Goal: Task Accomplishment & Management: Manage account settings

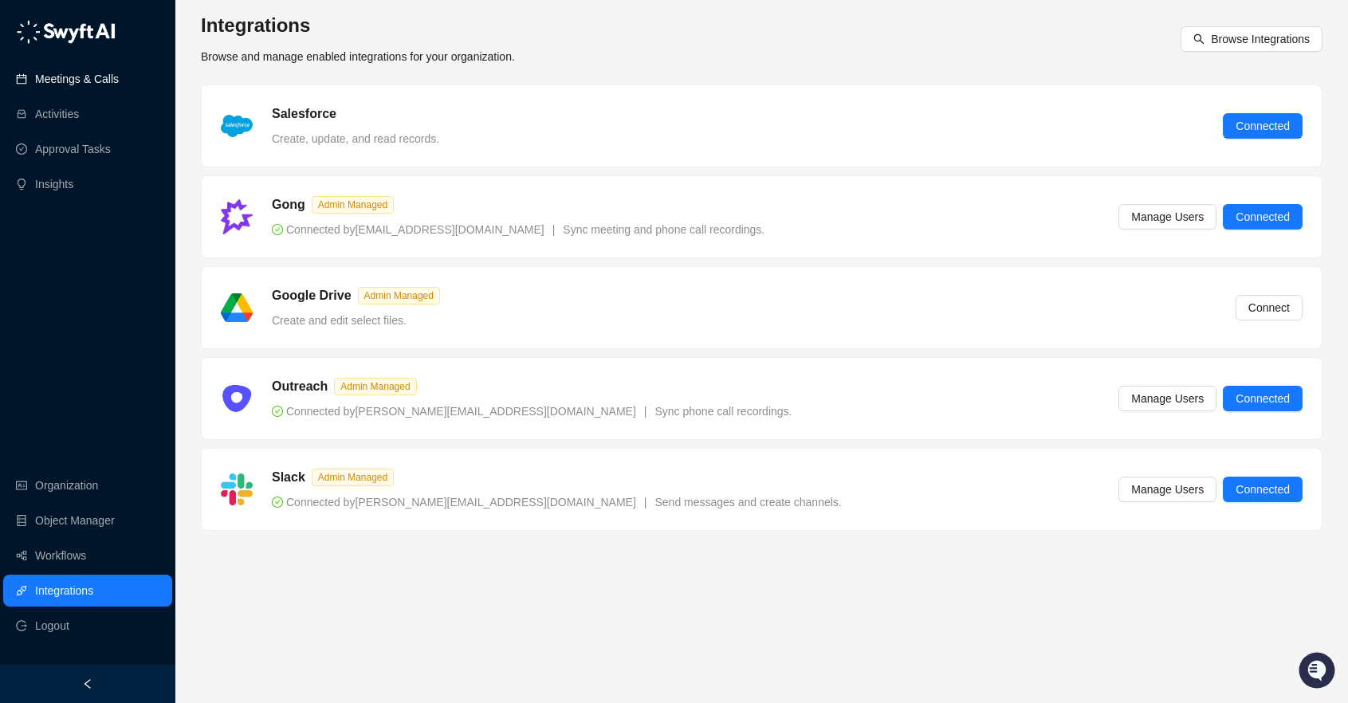
click at [69, 78] on link "Meetings & Calls" at bounding box center [77, 79] width 84 height 32
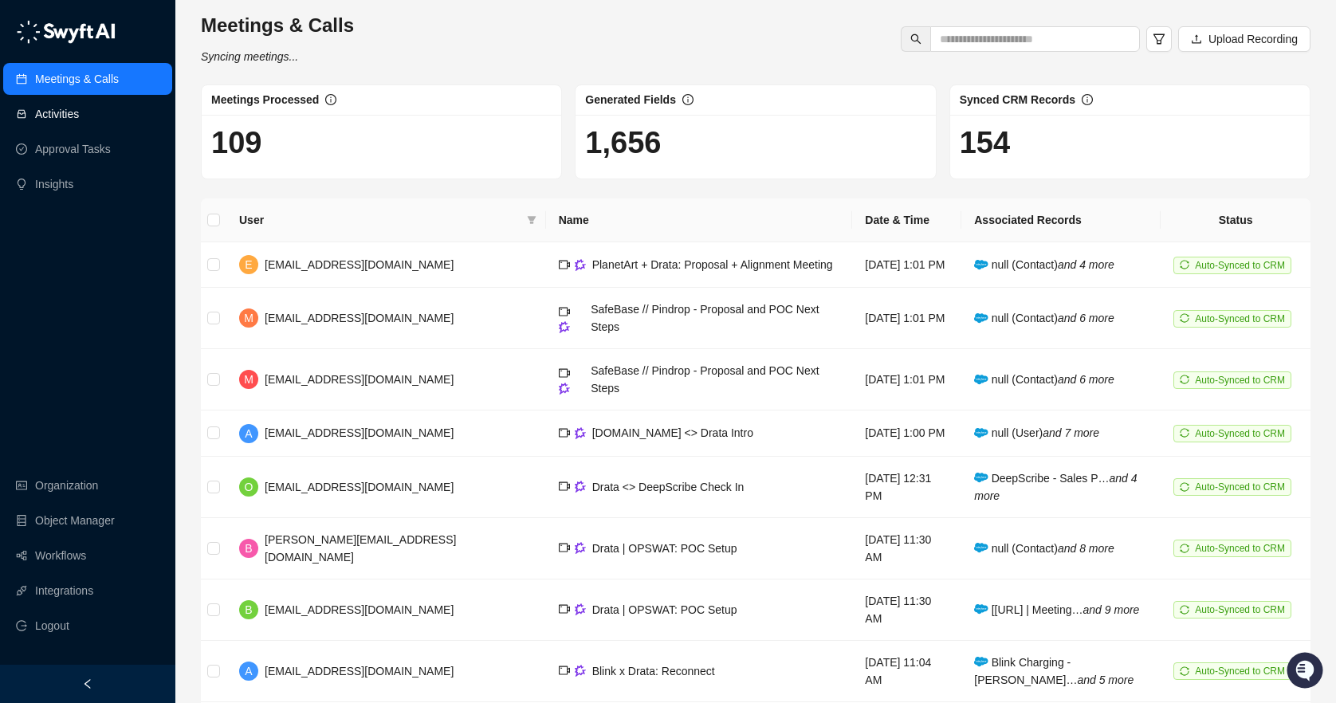
click at [79, 115] on link "Activities" at bounding box center [57, 114] width 44 height 32
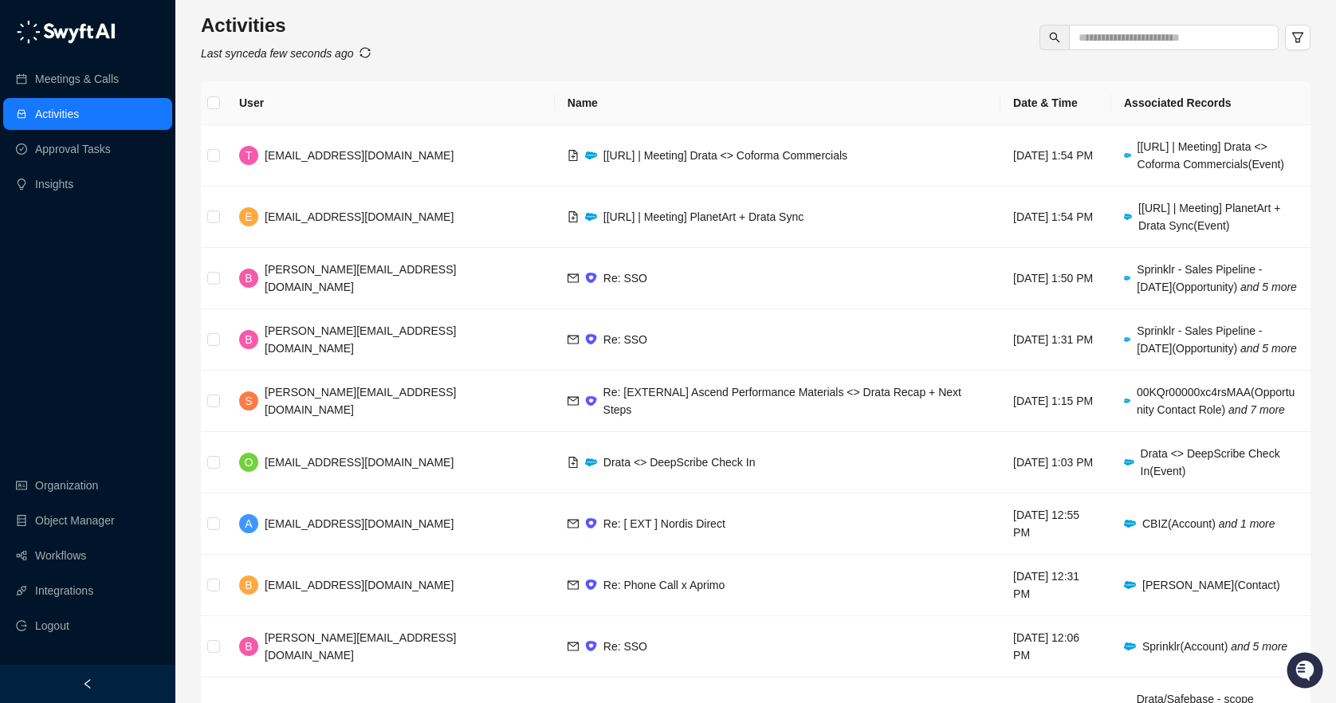
click at [379, 51] on div "Activities Last synced a few seconds ago" at bounding box center [755, 37] width 1109 height 49
click at [88, 151] on link "Approval Tasks" at bounding box center [73, 149] width 76 height 32
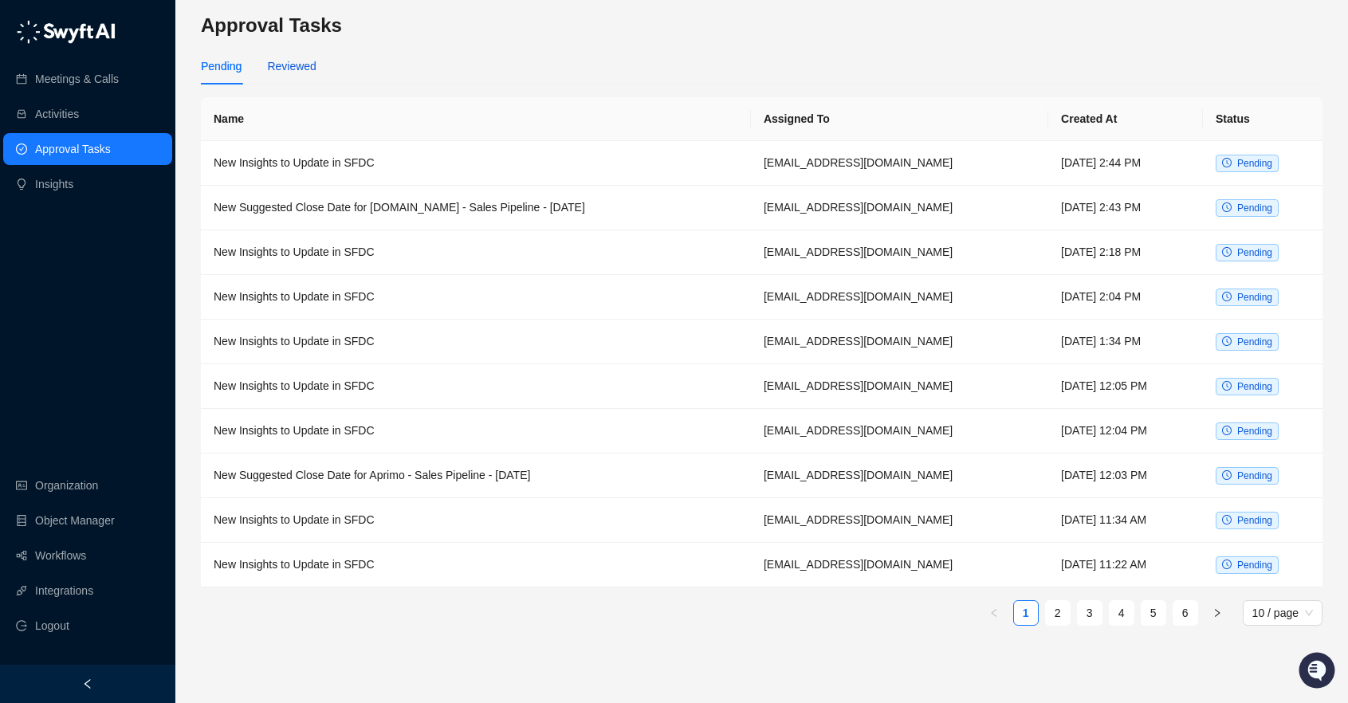
click at [302, 65] on div "Reviewed" at bounding box center [291, 66] width 49 height 18
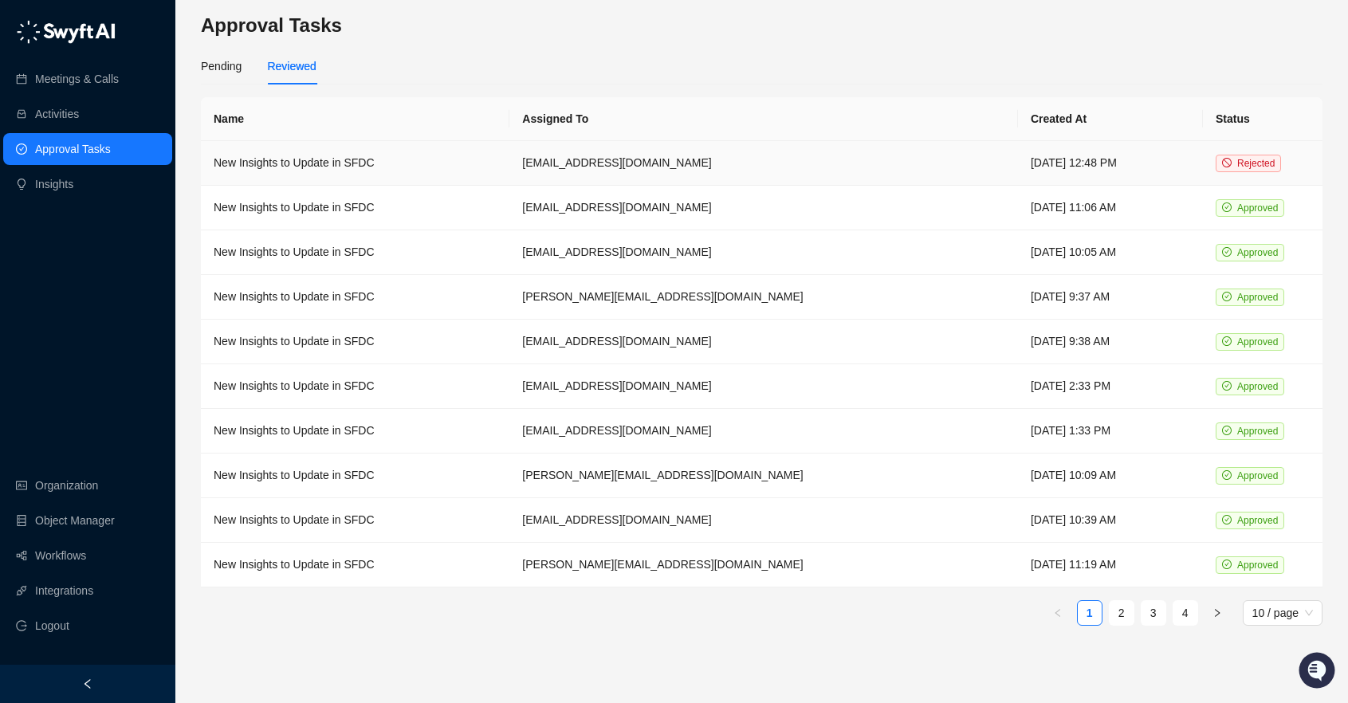
click at [636, 155] on td "barrettsettelmayer@drata.com" at bounding box center [763, 163] width 508 height 45
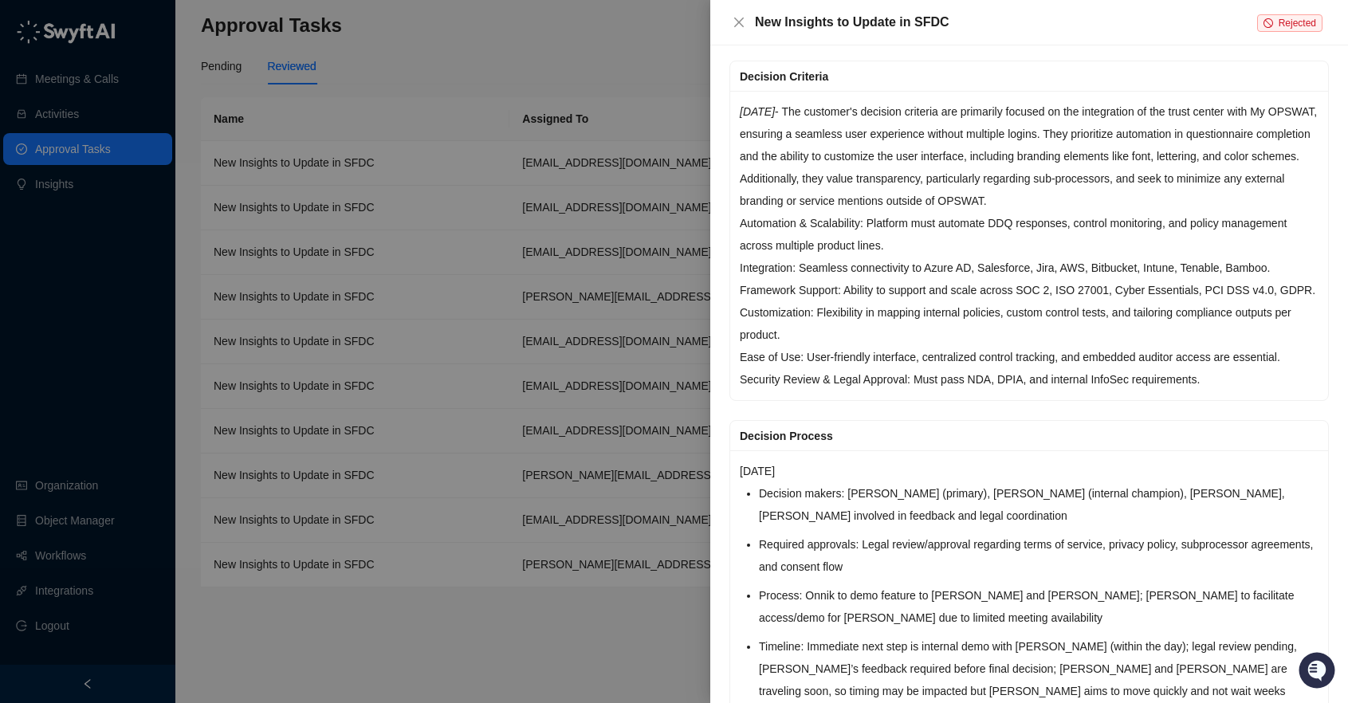
scroll to position [2045, 0]
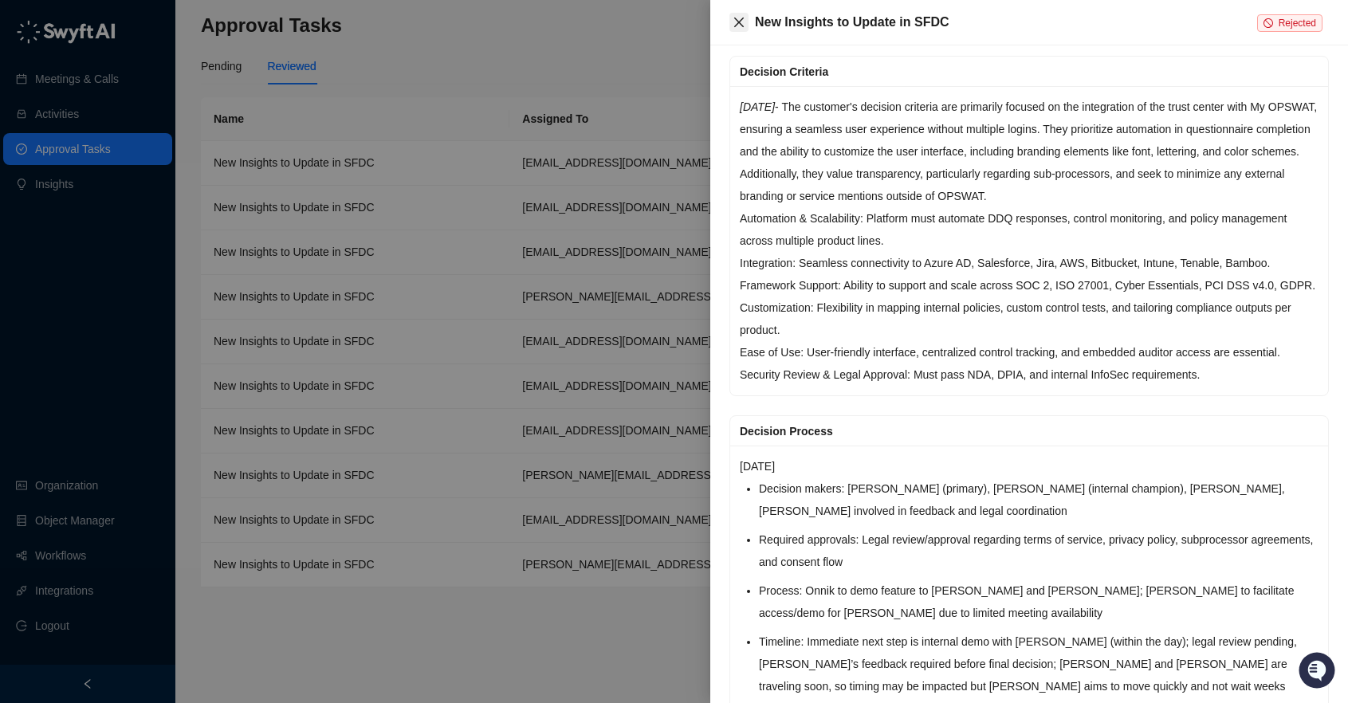
click at [744, 21] on icon "close" at bounding box center [738, 22] width 13 height 13
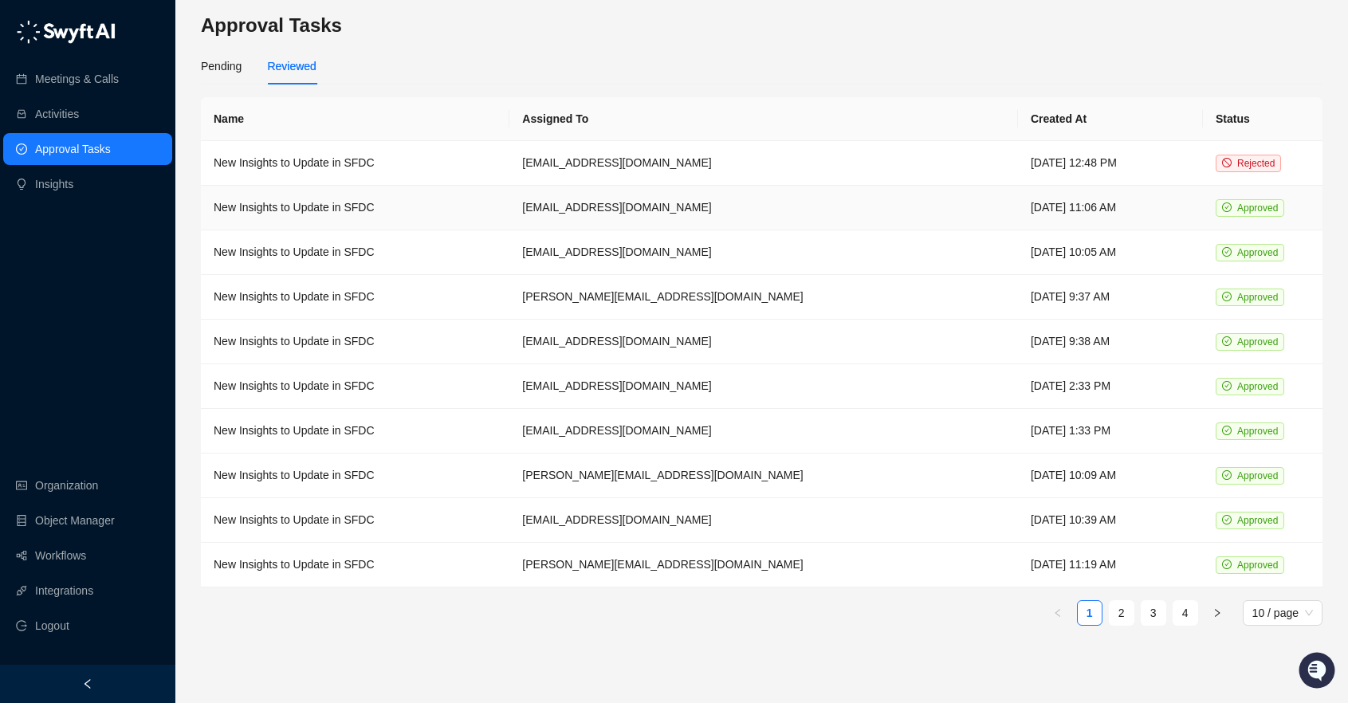
click at [342, 202] on td "New Insights to Update in SFDC" at bounding box center [355, 208] width 308 height 45
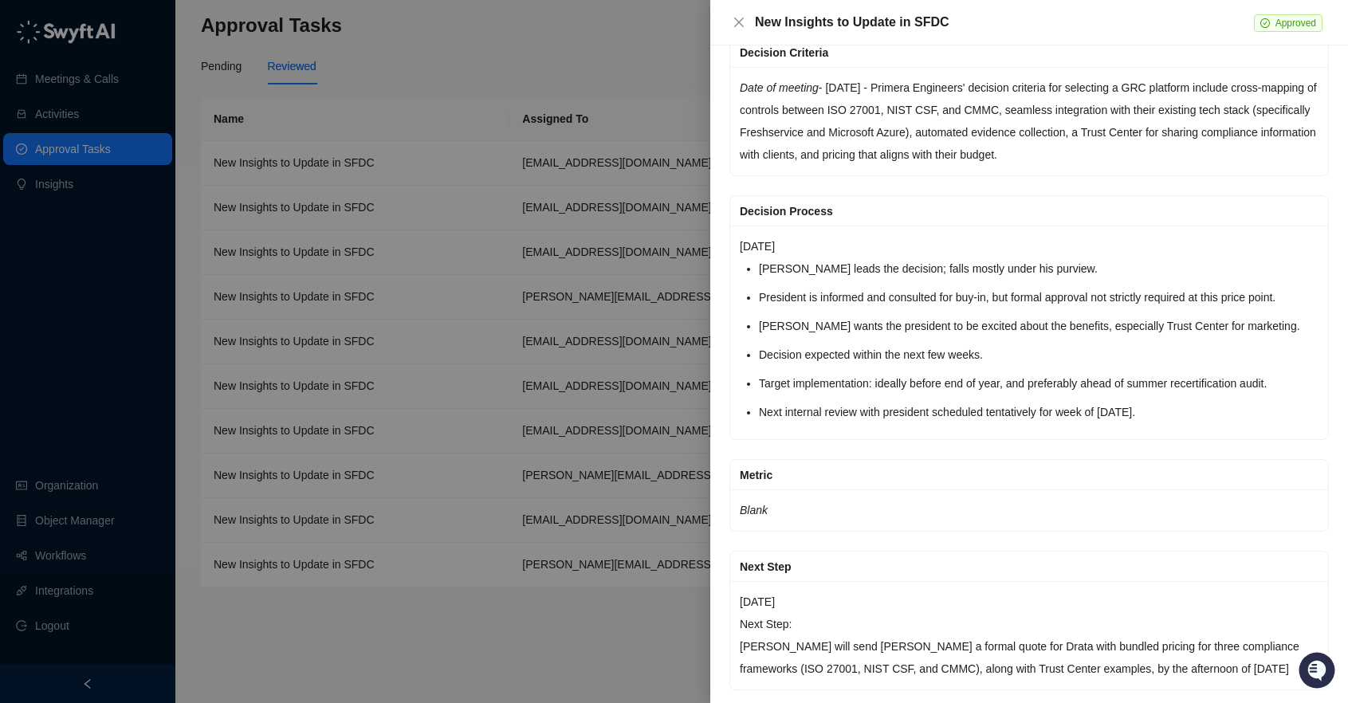
scroll to position [2347, 0]
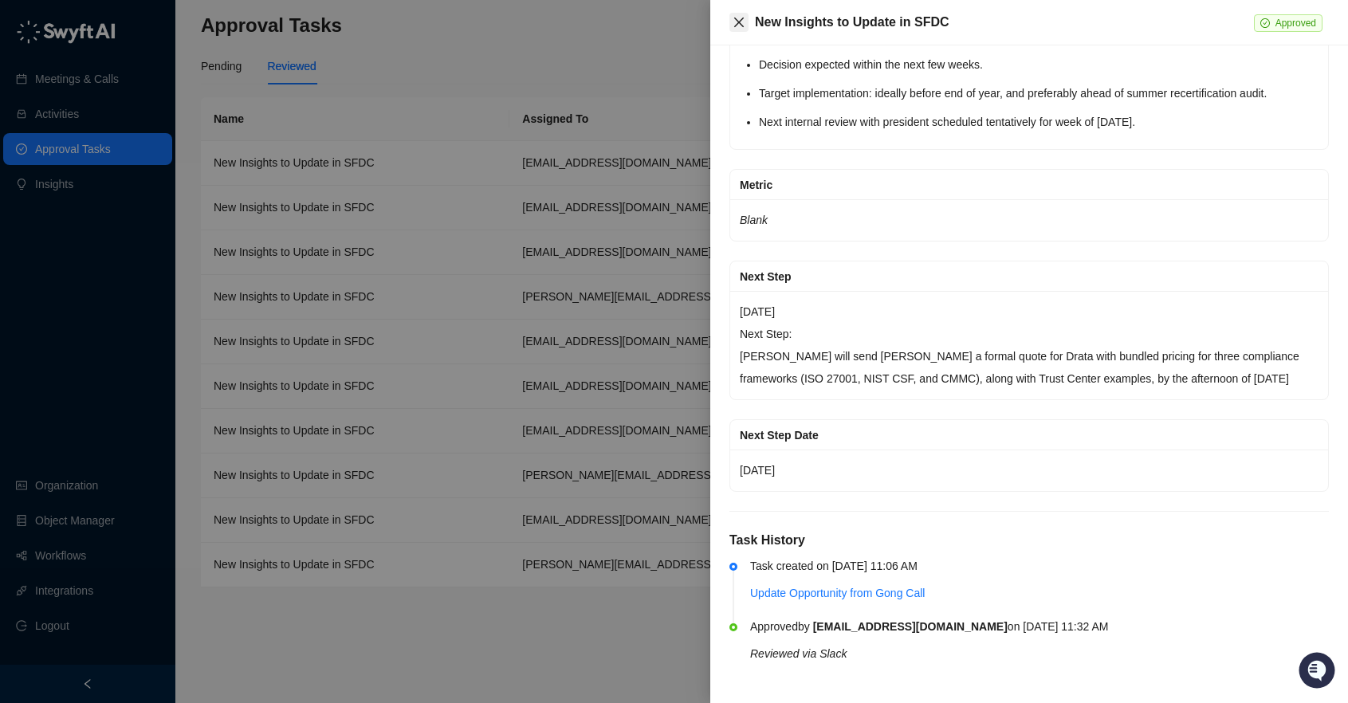
click at [741, 26] on icon "close" at bounding box center [739, 23] width 10 height 10
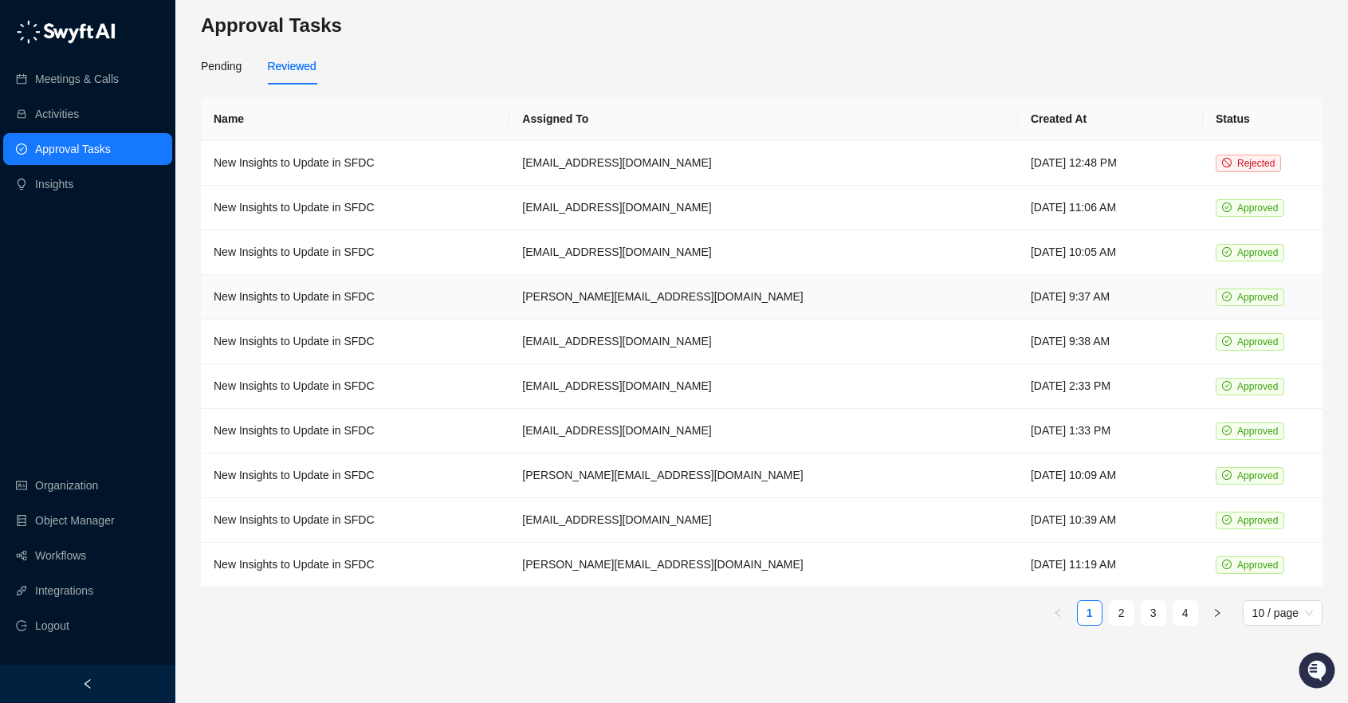
click at [541, 287] on td "sarakofman@drata.com" at bounding box center [763, 297] width 508 height 45
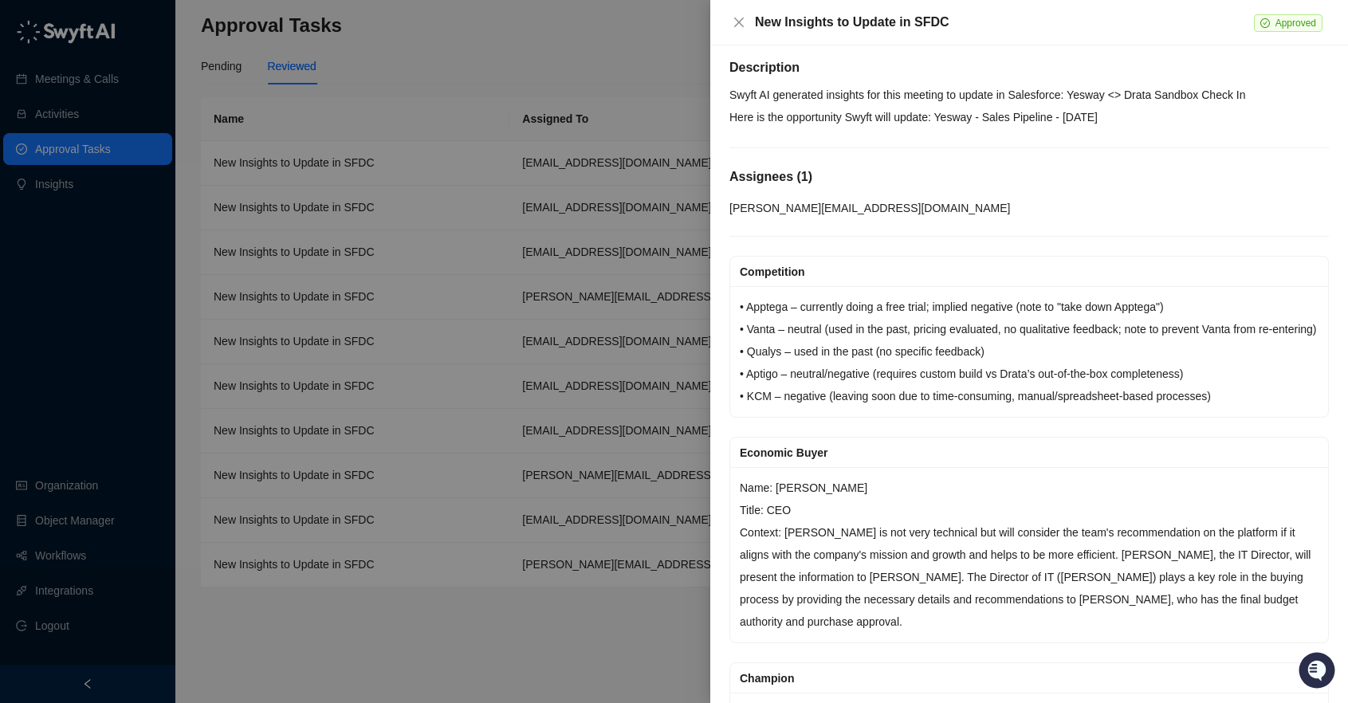
scroll to position [9, 0]
click at [737, 20] on icon "close" at bounding box center [739, 23] width 10 height 10
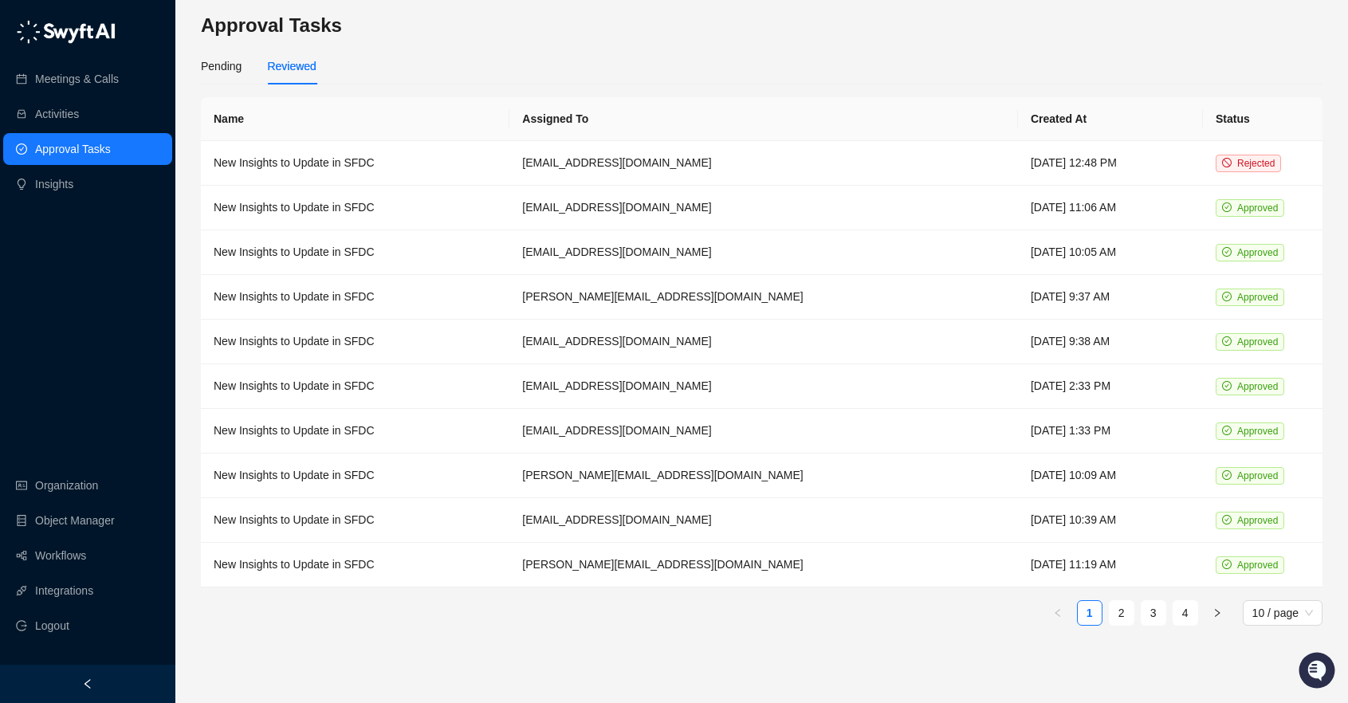
click at [413, 65] on div "Pending Reviewed" at bounding box center [761, 66] width 1121 height 37
